Goal: Information Seeking & Learning: Learn about a topic

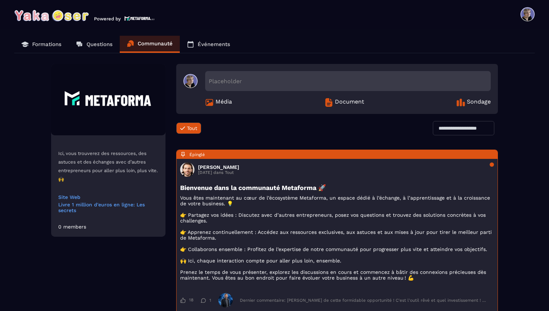
click at [43, 43] on p "Formations" at bounding box center [46, 44] width 29 height 6
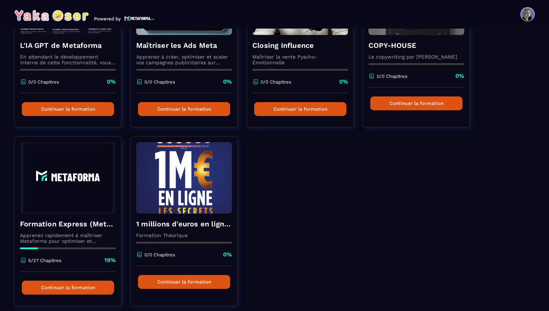
scroll to position [154, 0]
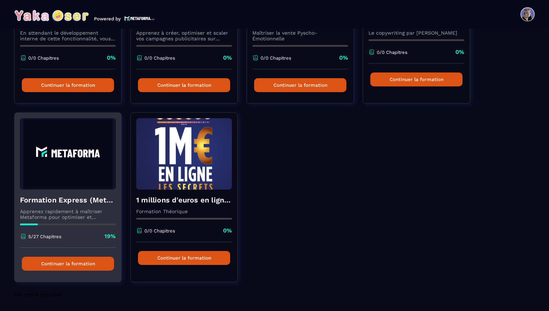
click at [69, 176] on img at bounding box center [68, 153] width 96 height 71
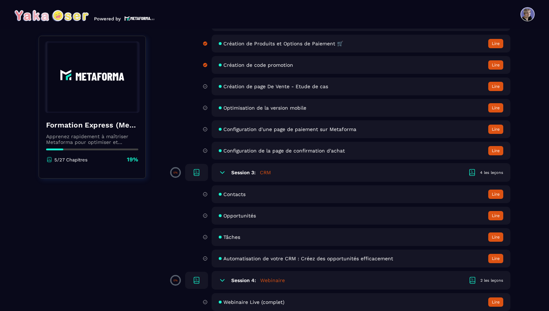
scroll to position [179, 0]
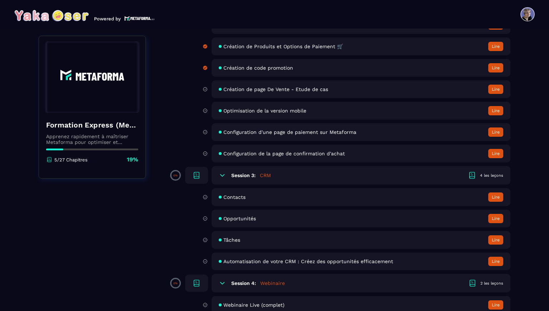
click at [279, 111] on span "Optimisation de la version mobile" at bounding box center [264, 111] width 83 height 6
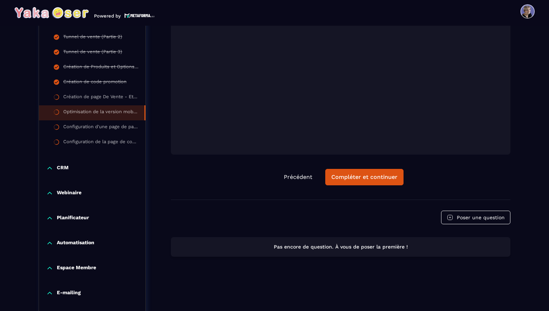
scroll to position [241, 0]
